Goal: Task Accomplishment & Management: Manage account settings

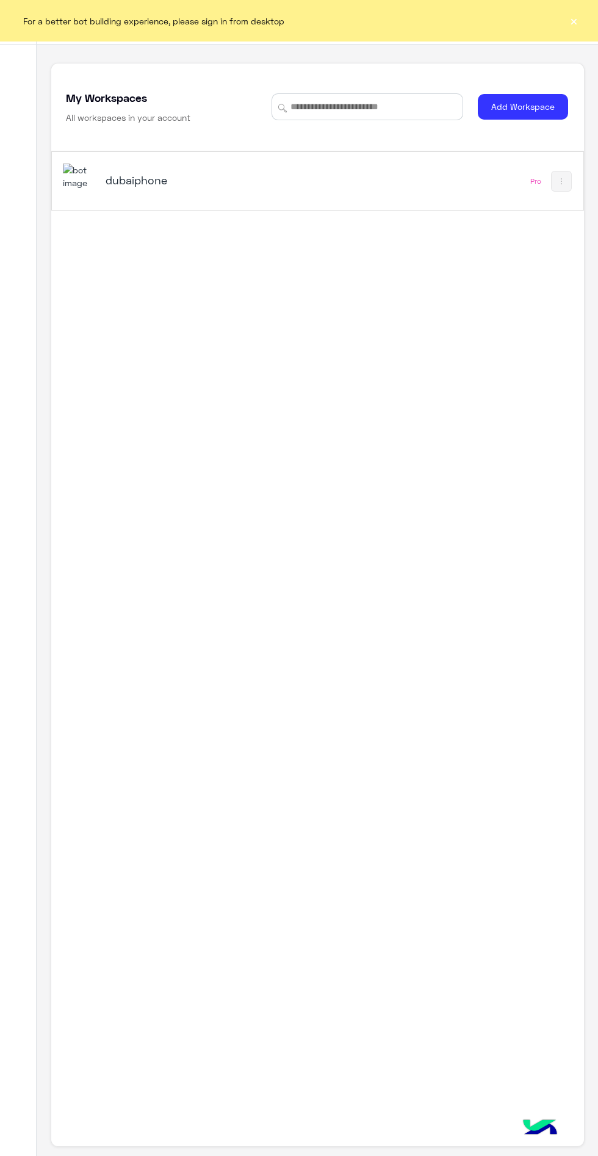
click at [143, 187] on h5 "dubaiphone" at bounding box center [197, 180] width 183 height 15
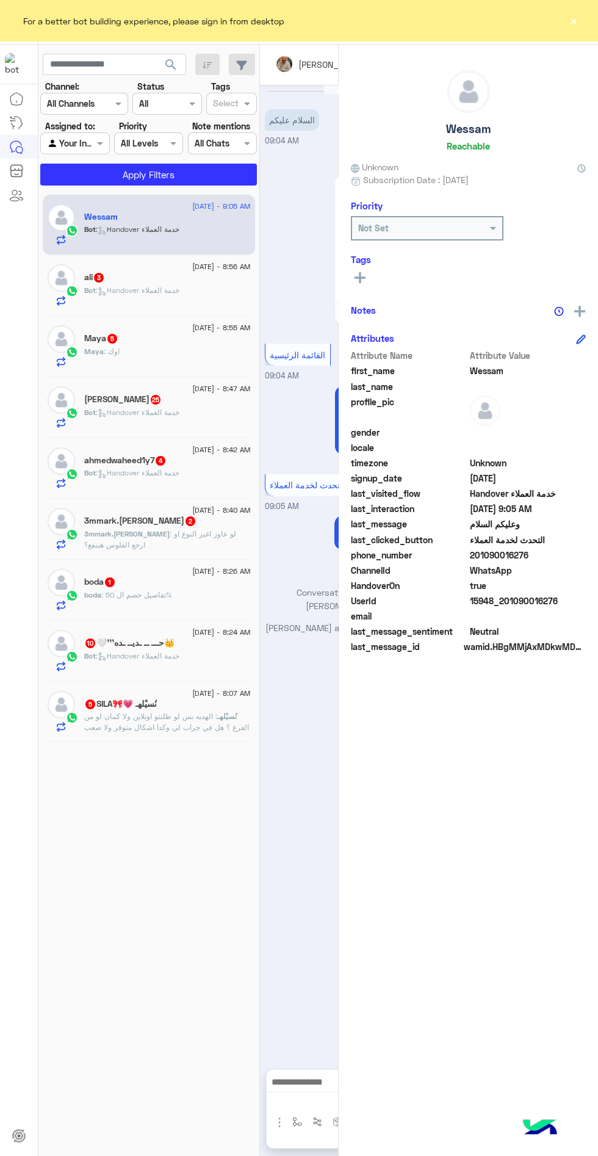
click at [578, 16] on button "×" at bounding box center [574, 21] width 12 height 12
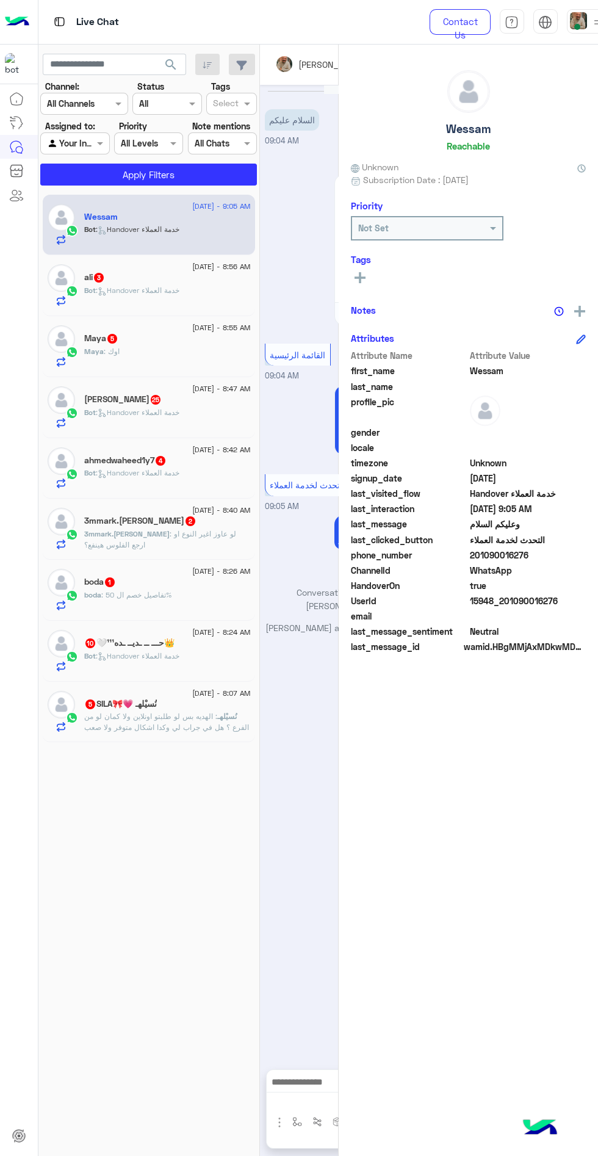
click at [577, 26] on span at bounding box center [577, 27] width 6 height 6
click at [543, 170] on label "Offline" at bounding box center [512, 173] width 133 height 22
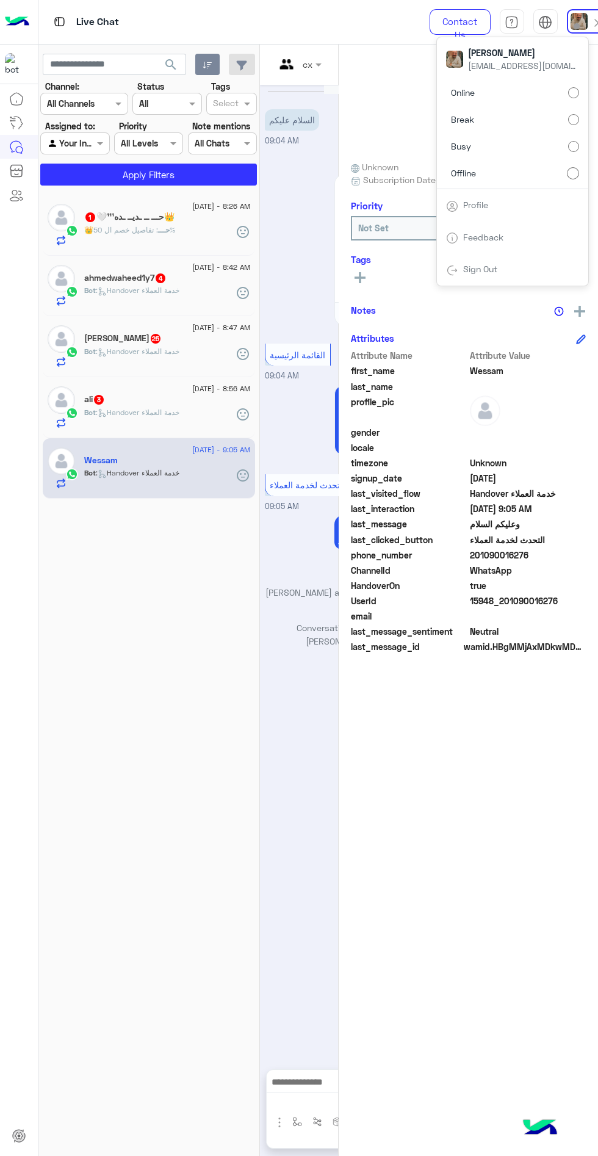
click at [208, 61] on icon "button" at bounding box center [208, 65] width 10 height 10
